Goal: Contribute content

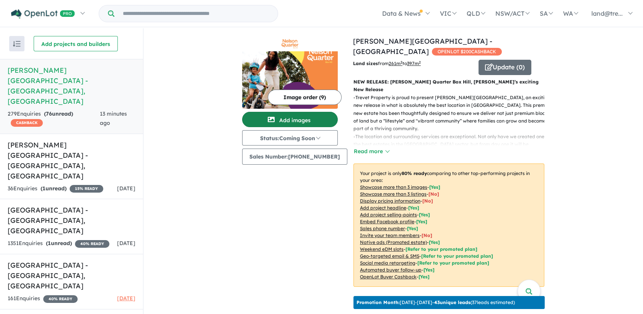
click at [289, 118] on button "Add images" at bounding box center [290, 119] width 96 height 15
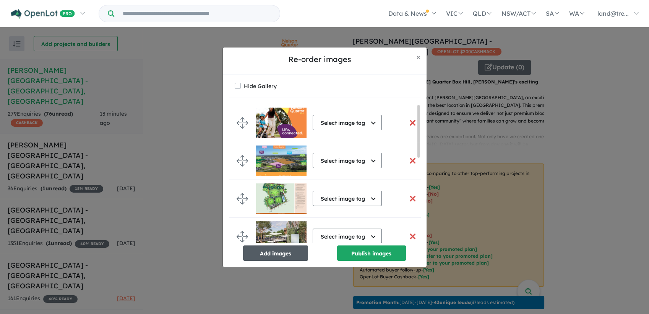
click at [274, 253] on button "Add images" at bounding box center [275, 252] width 65 height 15
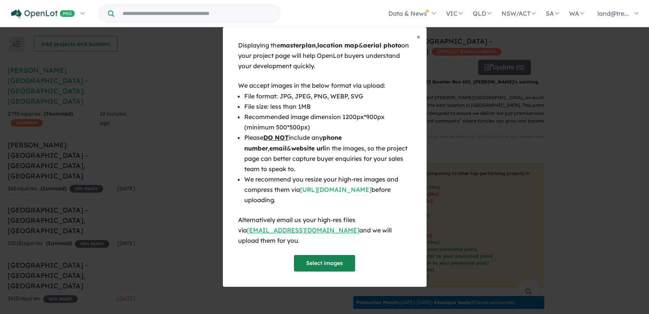
click at [315, 258] on button "Select images" at bounding box center [324, 263] width 61 height 16
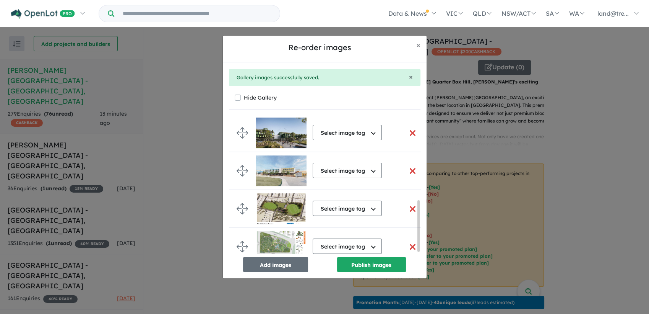
scroll to position [236, 0]
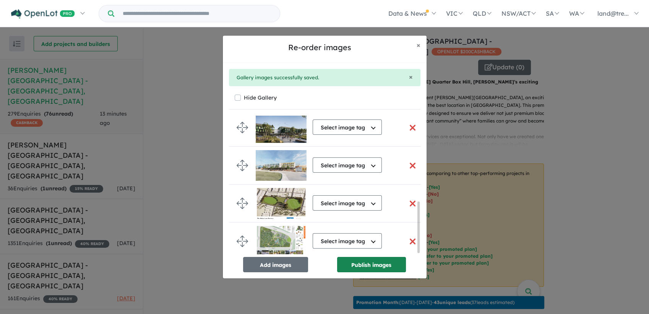
click at [361, 261] on button "Publish images" at bounding box center [371, 264] width 69 height 15
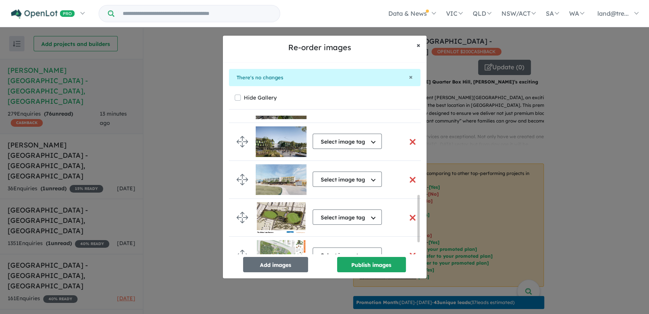
click at [418, 46] on span "×" at bounding box center [419, 45] width 4 height 9
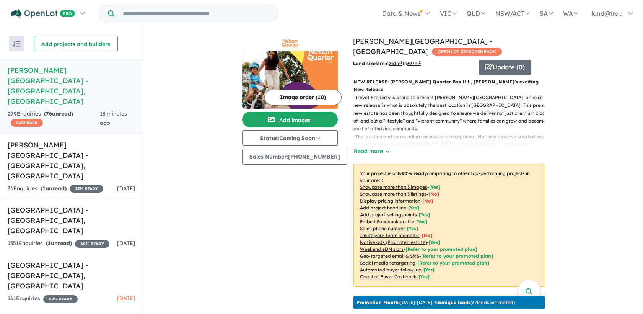
click at [283, 92] on button "Image order ( 10 )" at bounding box center [302, 96] width 77 height 15
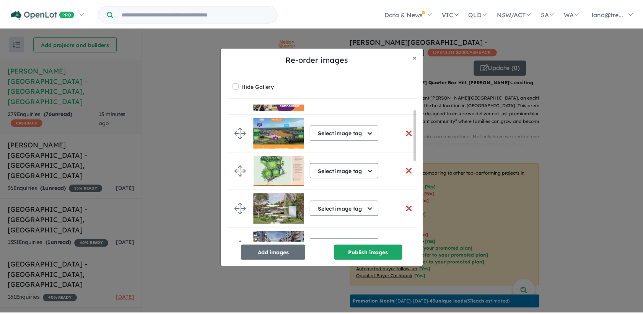
scroll to position [0, 0]
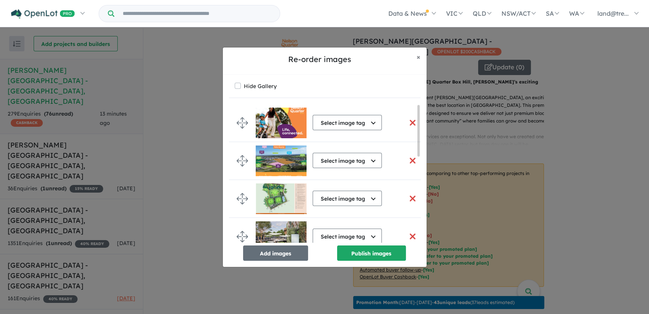
drag, startPoint x: 419, startPoint y: 137, endPoint x: 420, endPoint y: 131, distance: 6.6
click at [420, 131] on div "Select image tag Select image tag Aerial Location Map Masterplan Lifestyle Amen…" at bounding box center [325, 173] width 192 height 138
click at [418, 59] on span "×" at bounding box center [419, 56] width 4 height 9
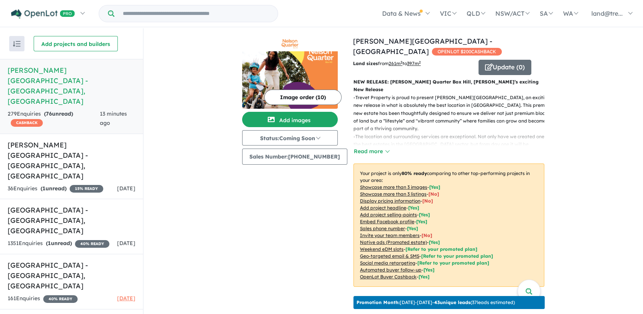
click at [288, 101] on button "Image order ( 10 )" at bounding box center [302, 96] width 77 height 15
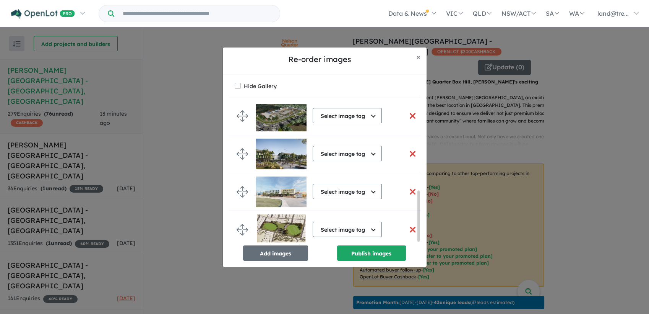
scroll to position [236, 0]
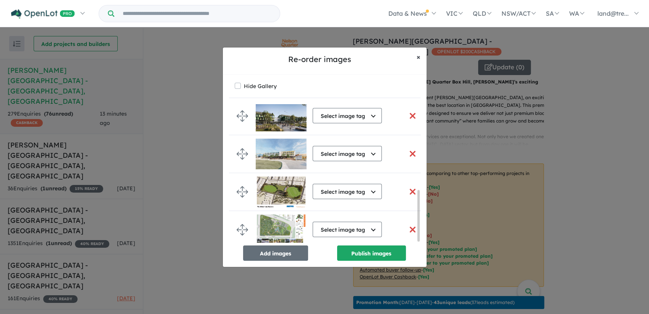
click at [419, 58] on span "×" at bounding box center [419, 56] width 4 height 9
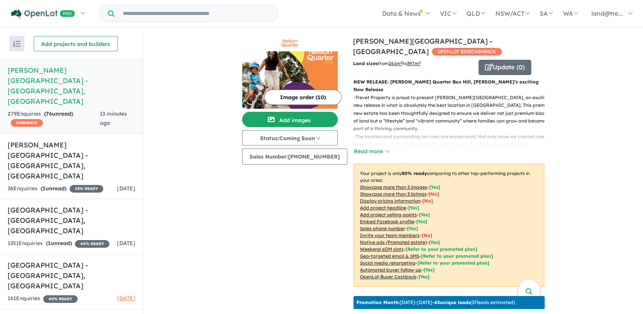
click at [301, 95] on button "Image order ( 10 )" at bounding box center [302, 96] width 77 height 15
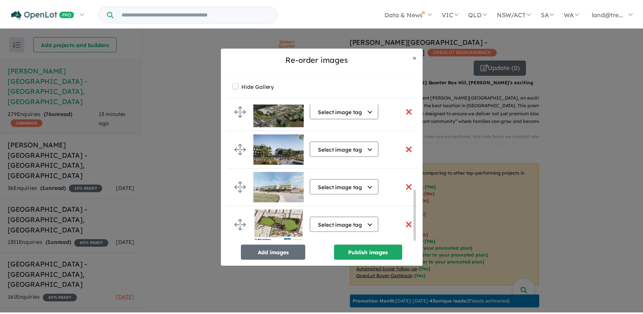
scroll to position [236, 0]
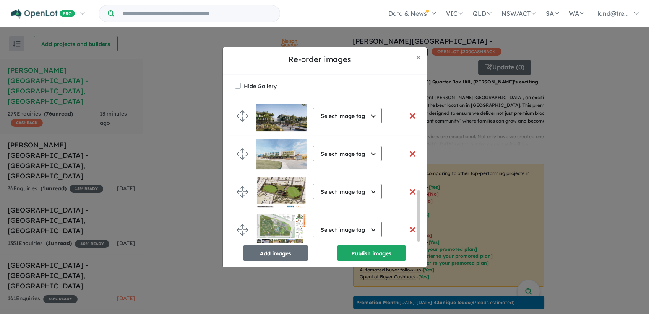
drag, startPoint x: 419, startPoint y: 136, endPoint x: 411, endPoint y: 268, distance: 132.2
click at [411, 268] on div "Re-order images × Close Hide Gallery Select image tag Select image tag Aerial L…" at bounding box center [324, 157] width 649 height 314
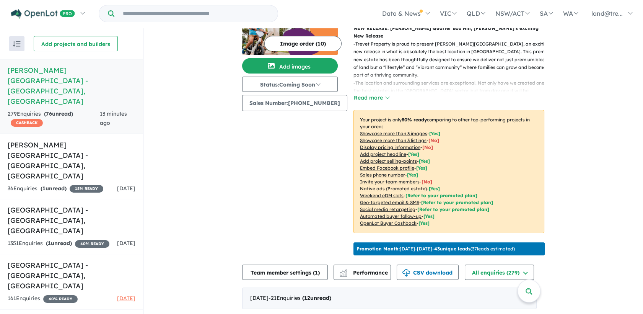
scroll to position [0, 0]
